Goal: Information Seeking & Learning: Check status

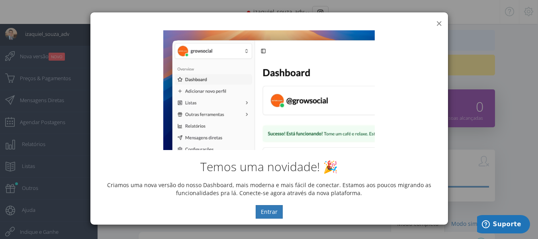
click at [438, 20] on button "×" at bounding box center [439, 23] width 6 height 11
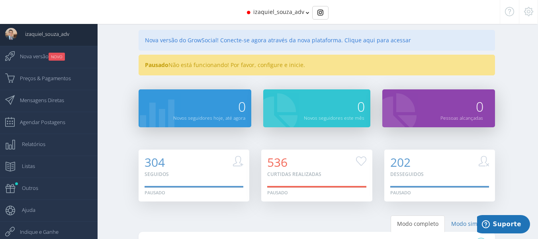
click at [304, 14] on div "izaquiel_souza_adv" at bounding box center [269, 12] width 419 height 24
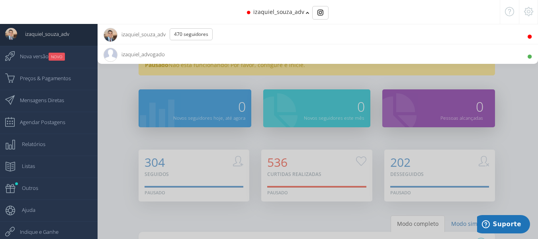
click at [144, 54] on span "izaquiel_advogado 10.9K Seguidores" at bounding box center [134, 54] width 61 height 20
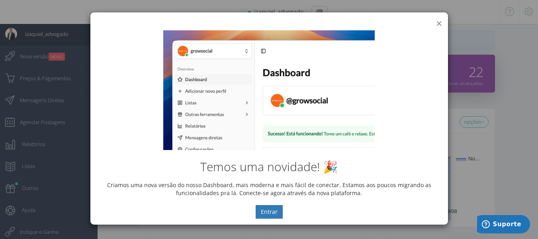
click at [440, 24] on button "×" at bounding box center [439, 23] width 6 height 11
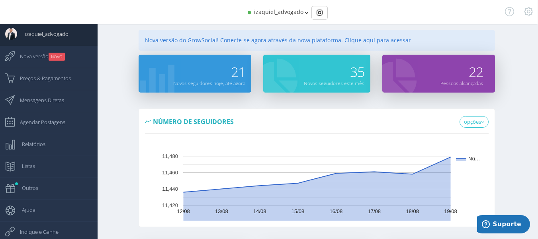
click at [189, 75] on div "21" at bounding box center [209, 67] width 72 height 24
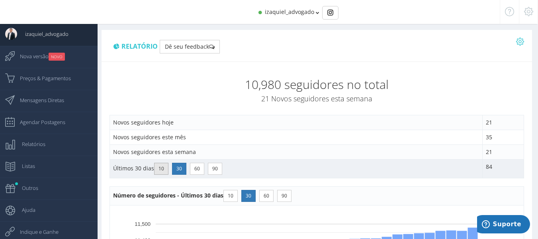
click at [166, 169] on button "10" at bounding box center [161, 169] width 14 height 12
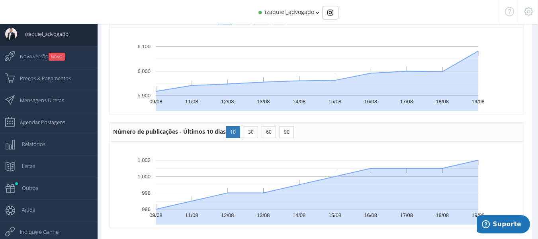
scroll to position [677, 0]
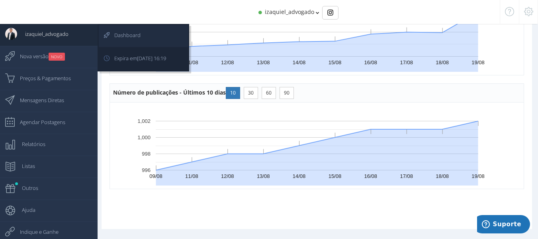
click at [144, 35] on link "Dashboard" at bounding box center [143, 36] width 89 height 22
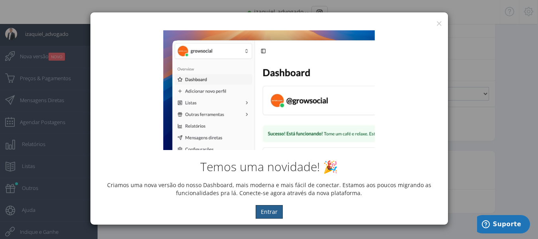
scroll to position [655, 0]
click at [438, 23] on button "×" at bounding box center [439, 23] width 6 height 11
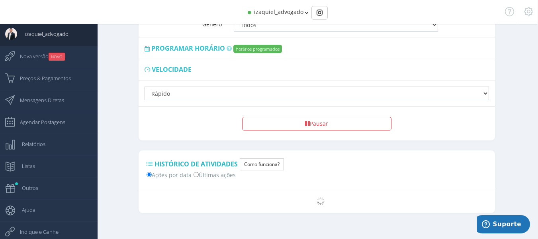
click at [276, 14] on span "izaquiel_advogado" at bounding box center [278, 12] width 49 height 8
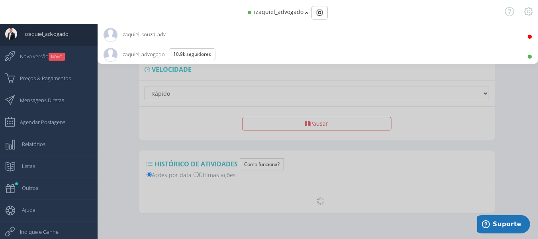
click at [261, 34] on li "izaquiel_souza_adv 470 Seguidores" at bounding box center [318, 34] width 441 height 20
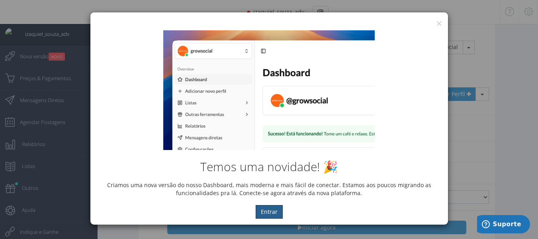
scroll to position [605, 0]
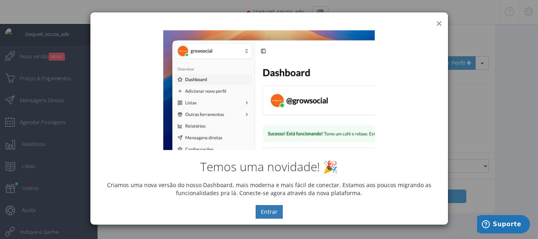
click at [440, 23] on button "×" at bounding box center [439, 23] width 6 height 11
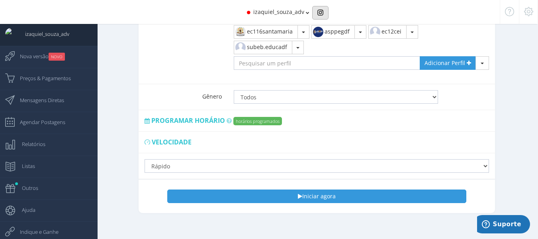
click at [326, 17] on button "Basic example" at bounding box center [320, 13] width 16 height 14
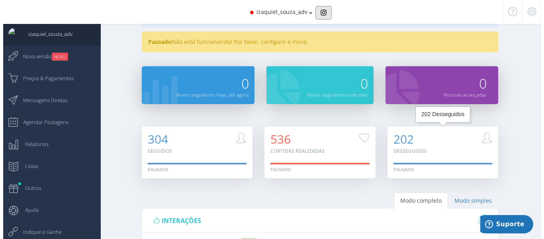
scroll to position [0, 0]
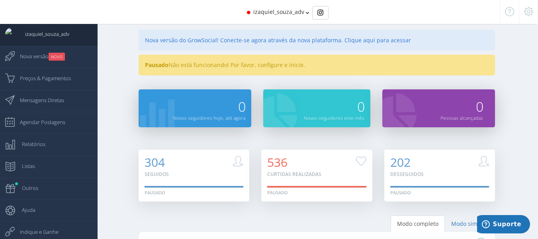
click at [196, 69] on div "Pausado Não está funcionando! Por favor, configure e inicie." at bounding box center [317, 65] width 357 height 21
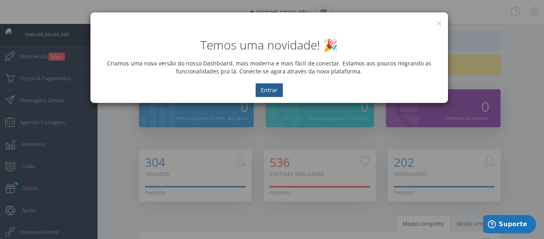
click at [257, 92] on button "Entrar" at bounding box center [269, 90] width 27 height 14
